Goal: Find specific page/section: Find specific page/section

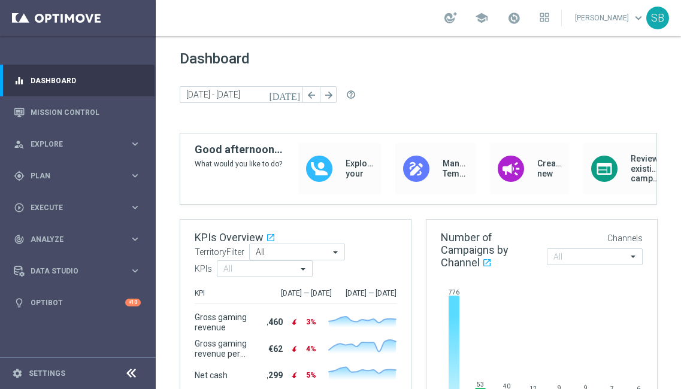
click at [27, 383] on footer "settings Settings" at bounding box center [78, 373] width 156 height 32
click at [44, 375] on link "Settings" at bounding box center [47, 373] width 37 height 7
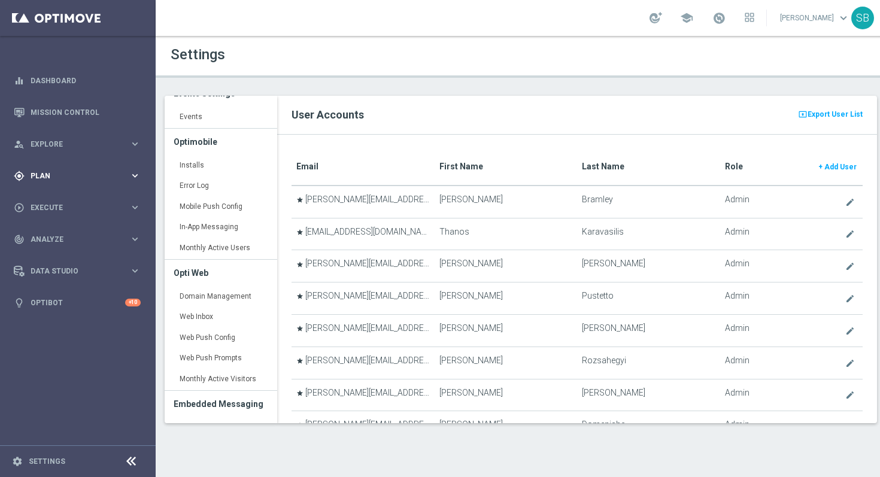
click at [111, 177] on span "Plan" at bounding box center [80, 175] width 99 height 7
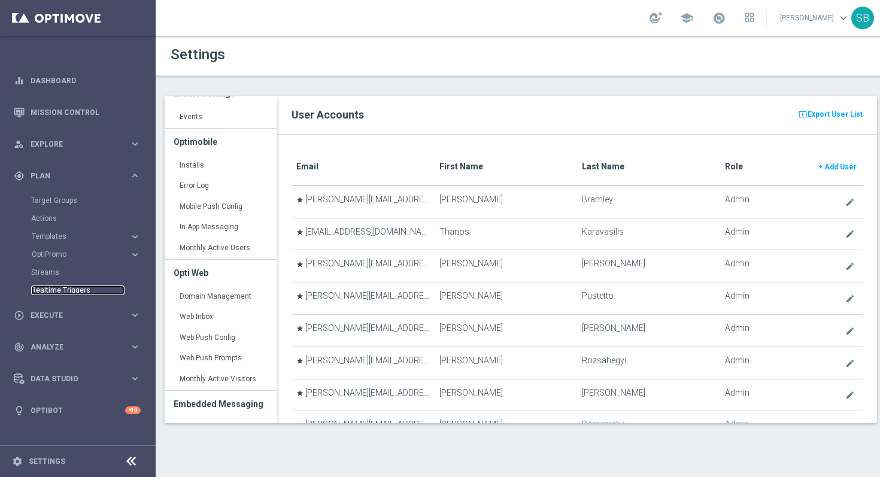
click at [65, 291] on link "Realtime Triggers" at bounding box center [77, 291] width 93 height 10
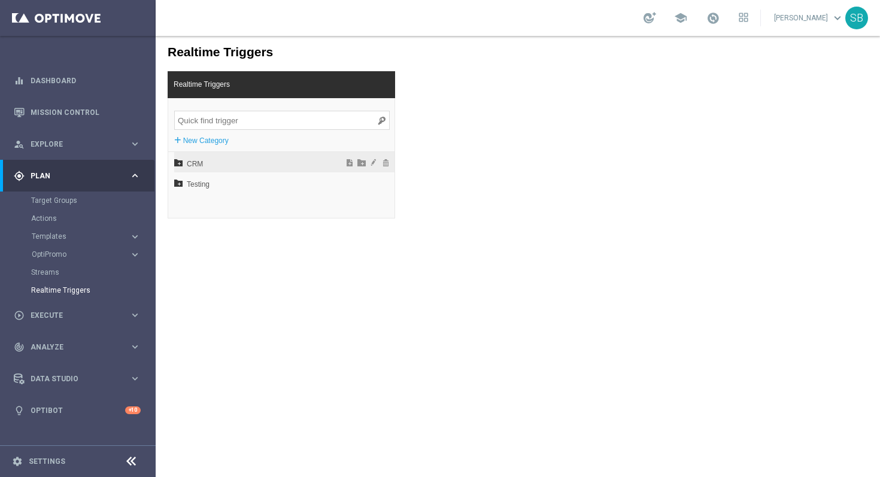
click at [202, 165] on span "CRM" at bounding box center [253, 164] width 132 height 20
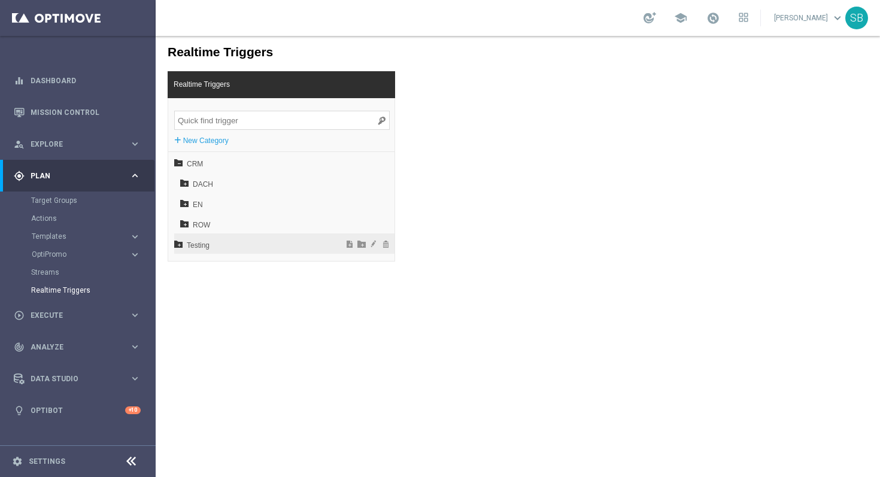
click at [190, 247] on span "Testing" at bounding box center [253, 245] width 132 height 20
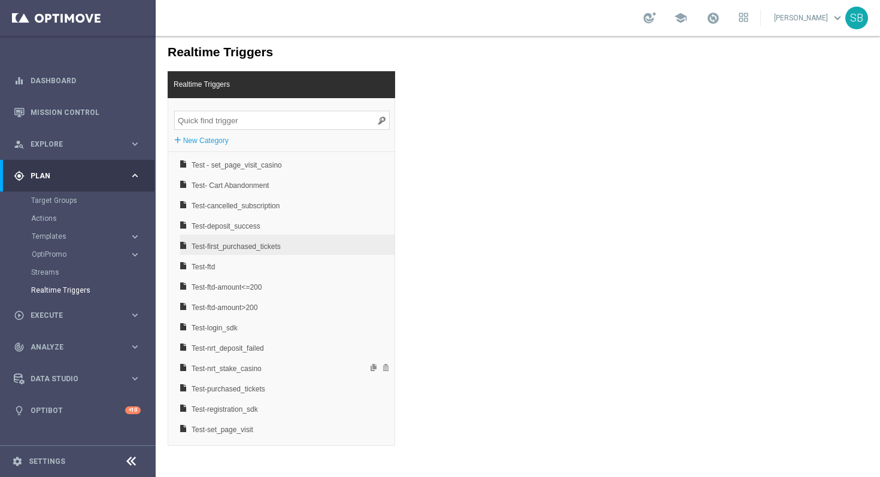
scroll to position [99, 0]
click at [231, 389] on span "Test-registration_sdk" at bounding box center [256, 411] width 129 height 20
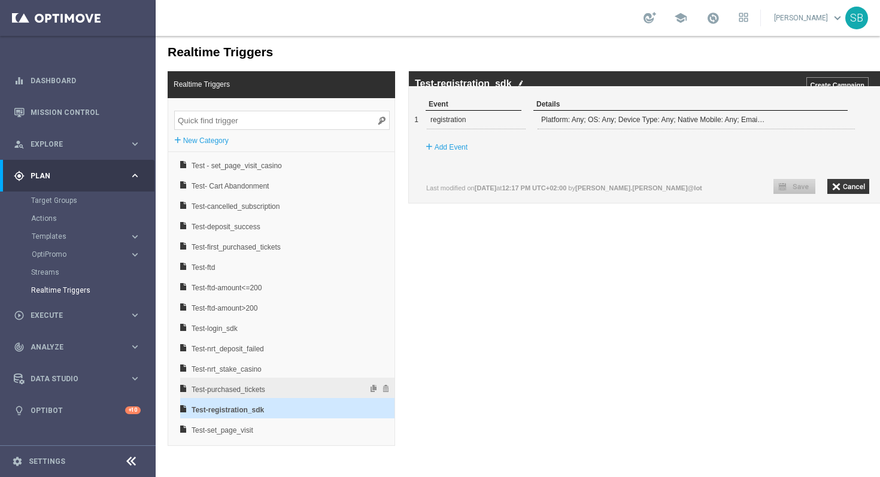
scroll to position [140, 0]
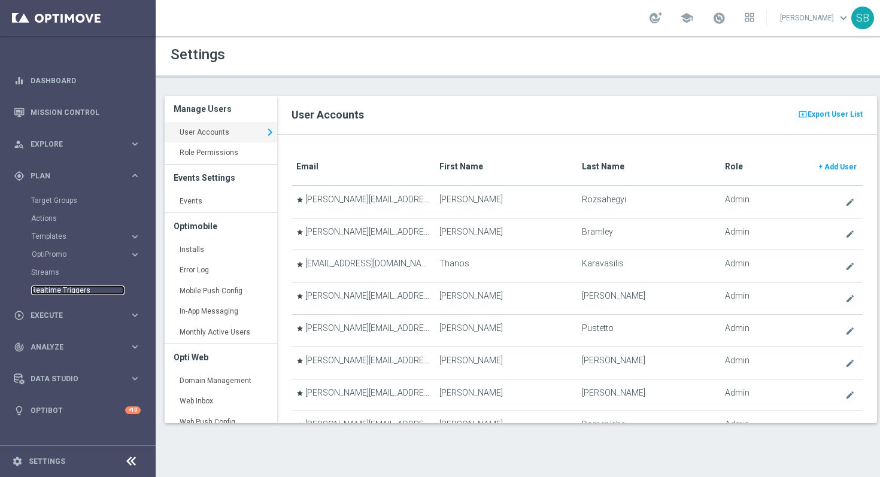
click at [83, 293] on link "Realtime Triggers" at bounding box center [77, 291] width 93 height 10
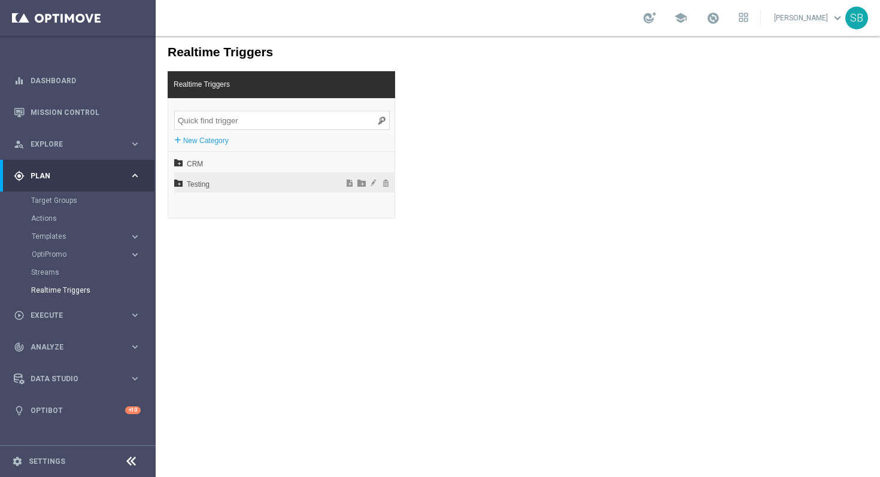
click at [202, 186] on span "Testing" at bounding box center [253, 184] width 132 height 20
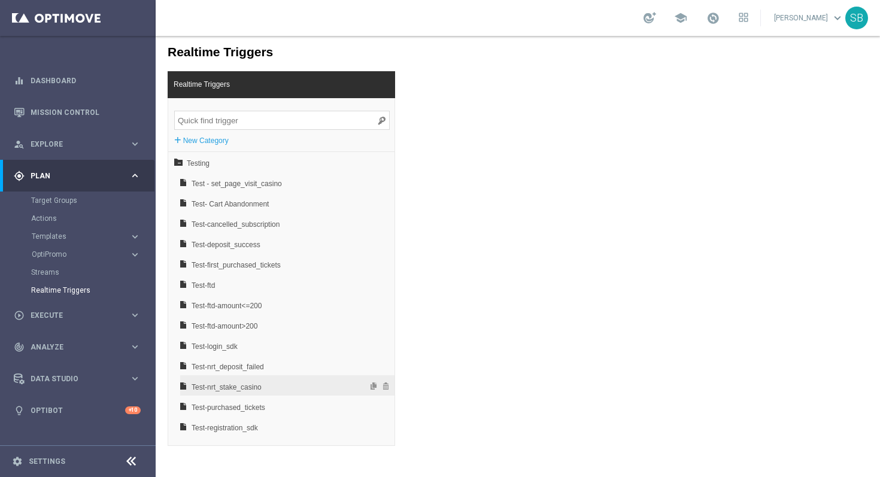
scroll to position [46, 0]
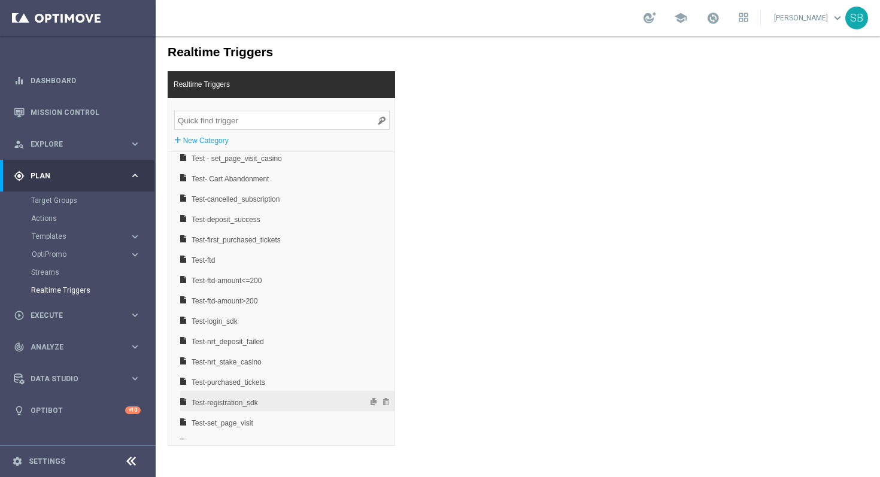
click at [232, 389] on span "Test-registration_sdk" at bounding box center [256, 403] width 129 height 20
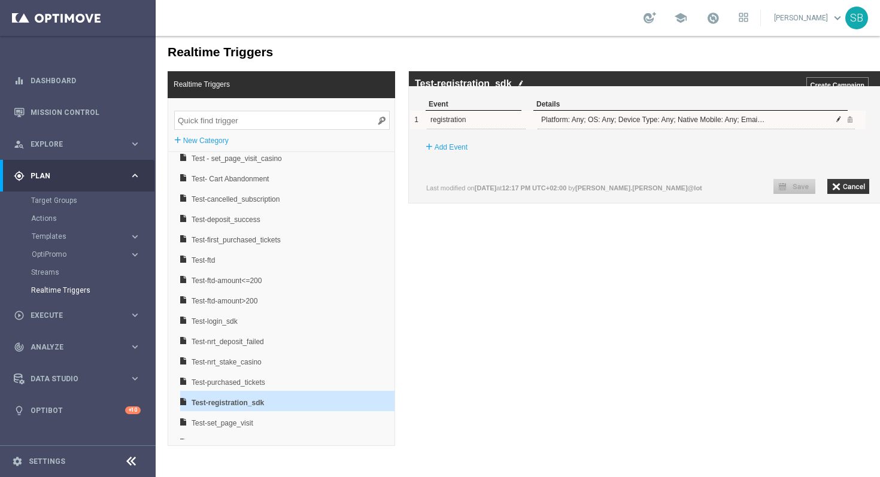
click at [680, 123] on span at bounding box center [838, 119] width 7 height 7
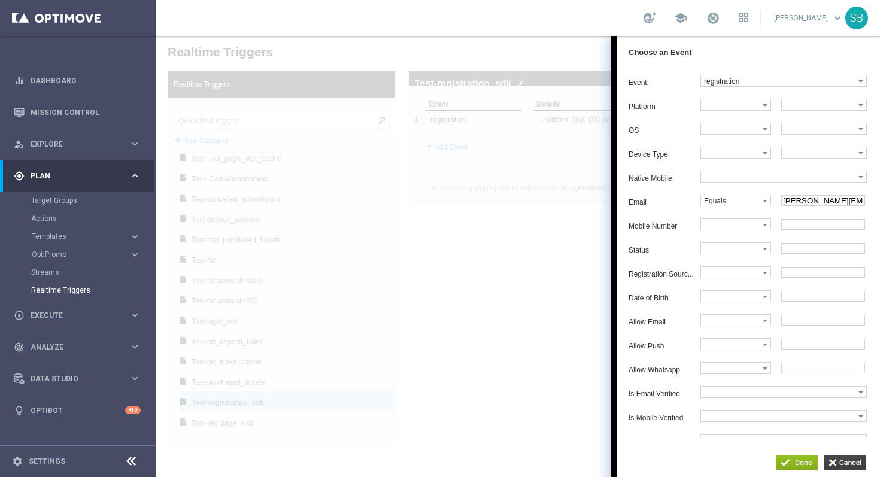
click at [680, 389] on input "button" at bounding box center [845, 462] width 42 height 15
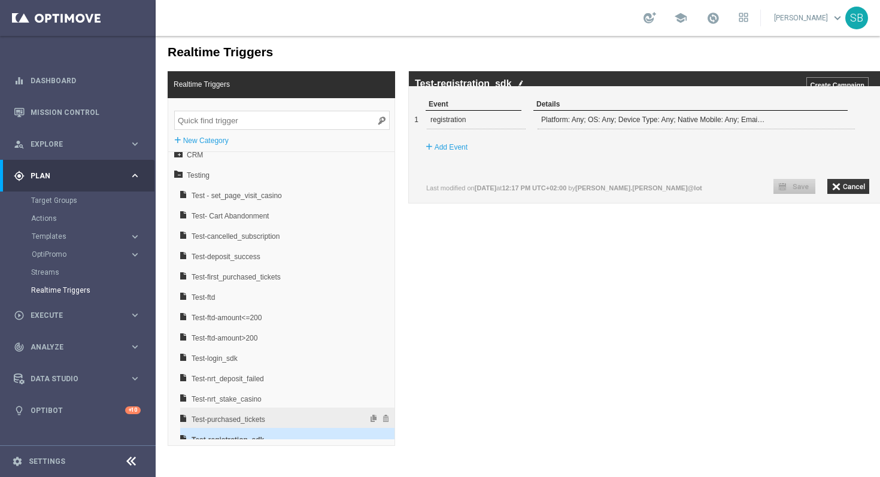
scroll to position [0, 0]
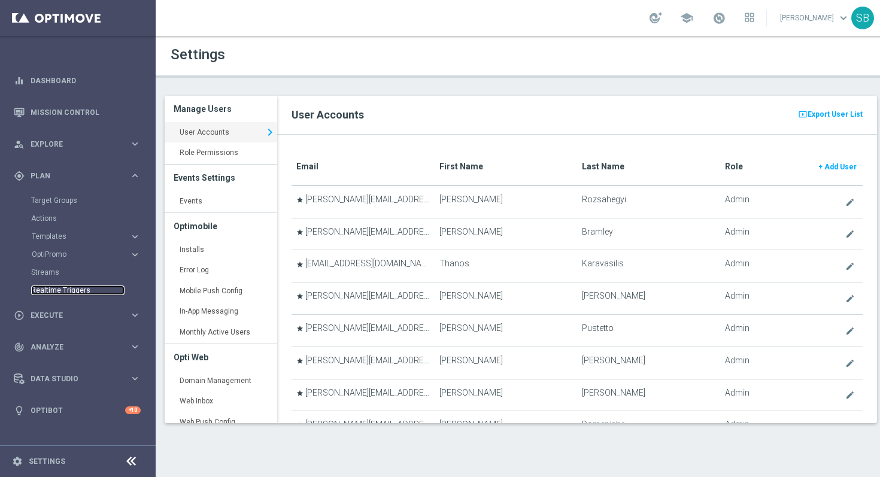
click at [76, 292] on link "Realtime Triggers" at bounding box center [77, 291] width 93 height 10
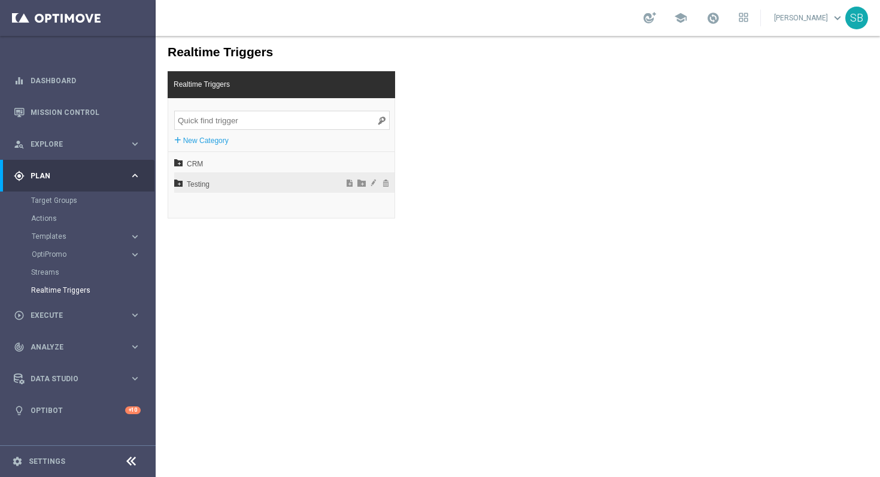
click at [201, 188] on span "Testing" at bounding box center [253, 184] width 132 height 20
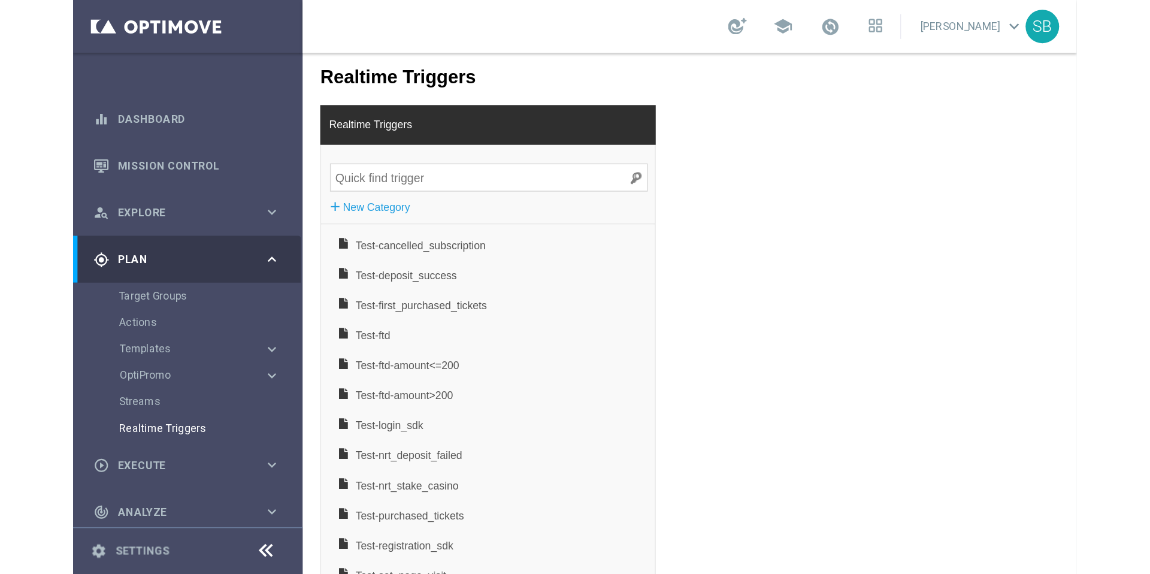
scroll to position [79, 0]
